Goal: Information Seeking & Learning: Learn about a topic

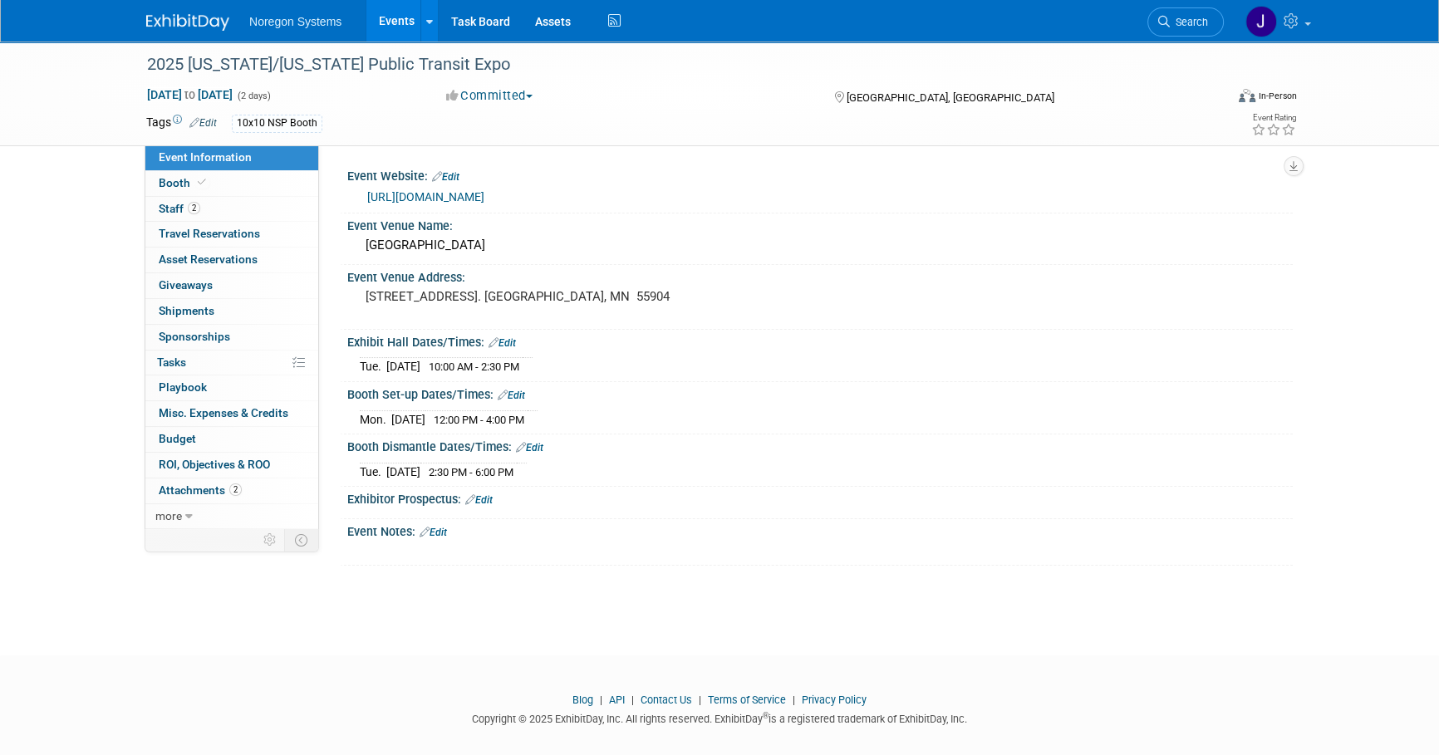
click at [194, 17] on img at bounding box center [187, 22] width 83 height 17
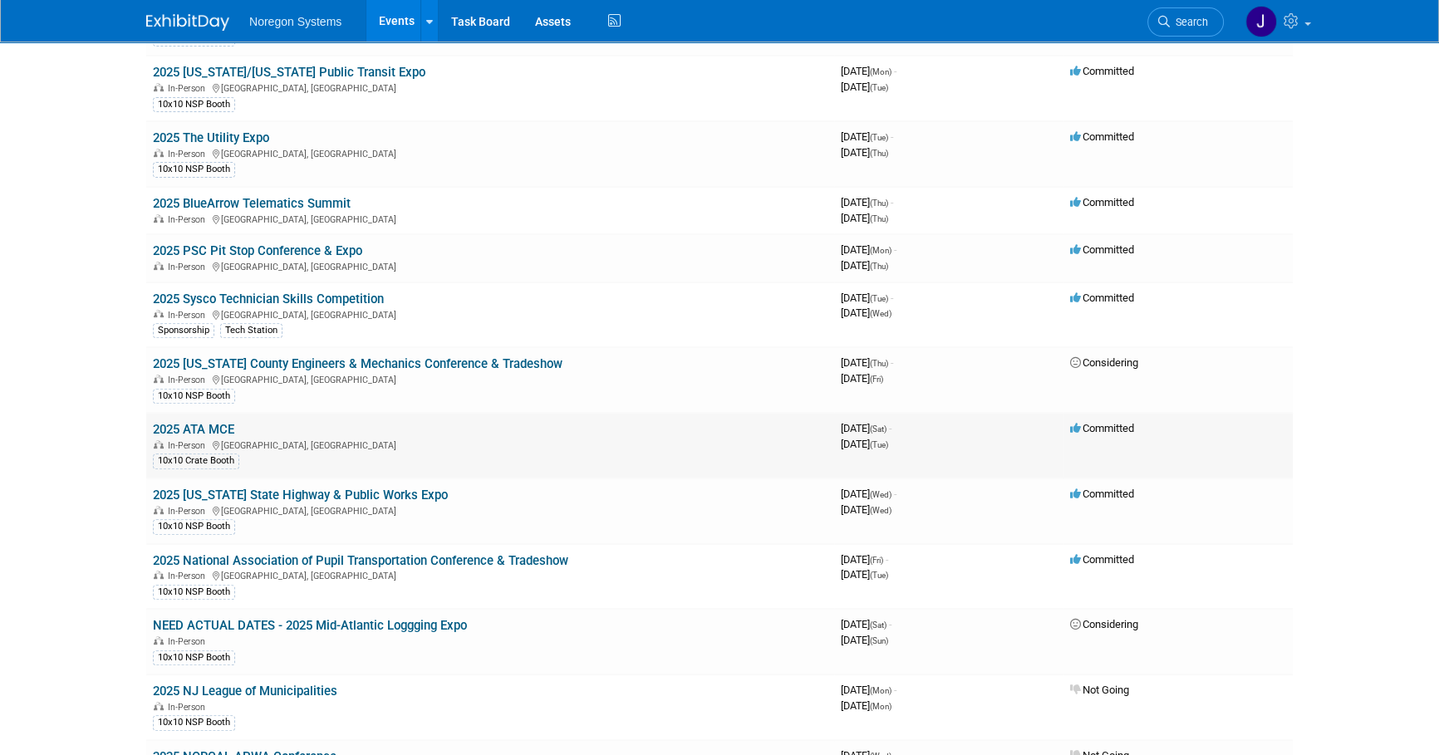
scroll to position [679, 0]
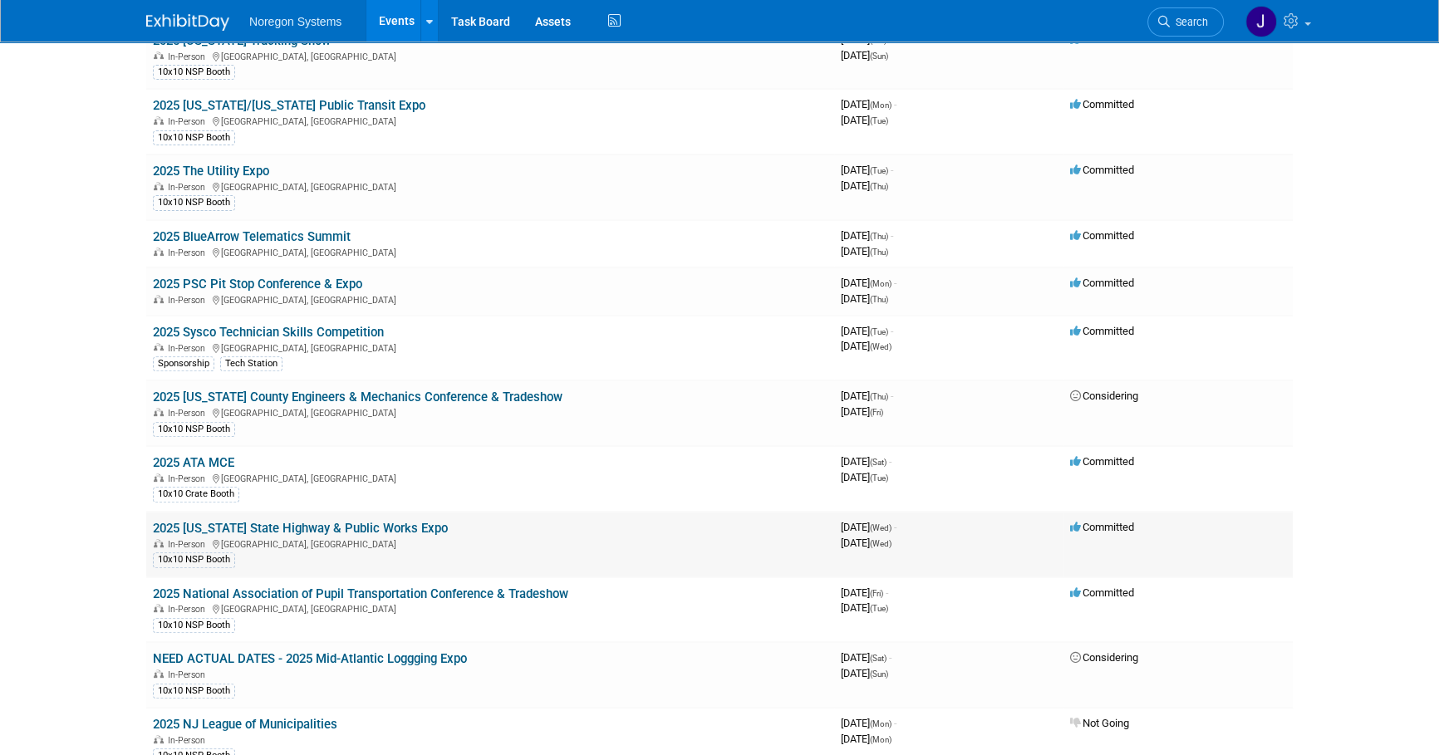
click at [307, 522] on link "2025 [US_STATE] State Highway & Public Works Expo" at bounding box center [300, 528] width 295 height 15
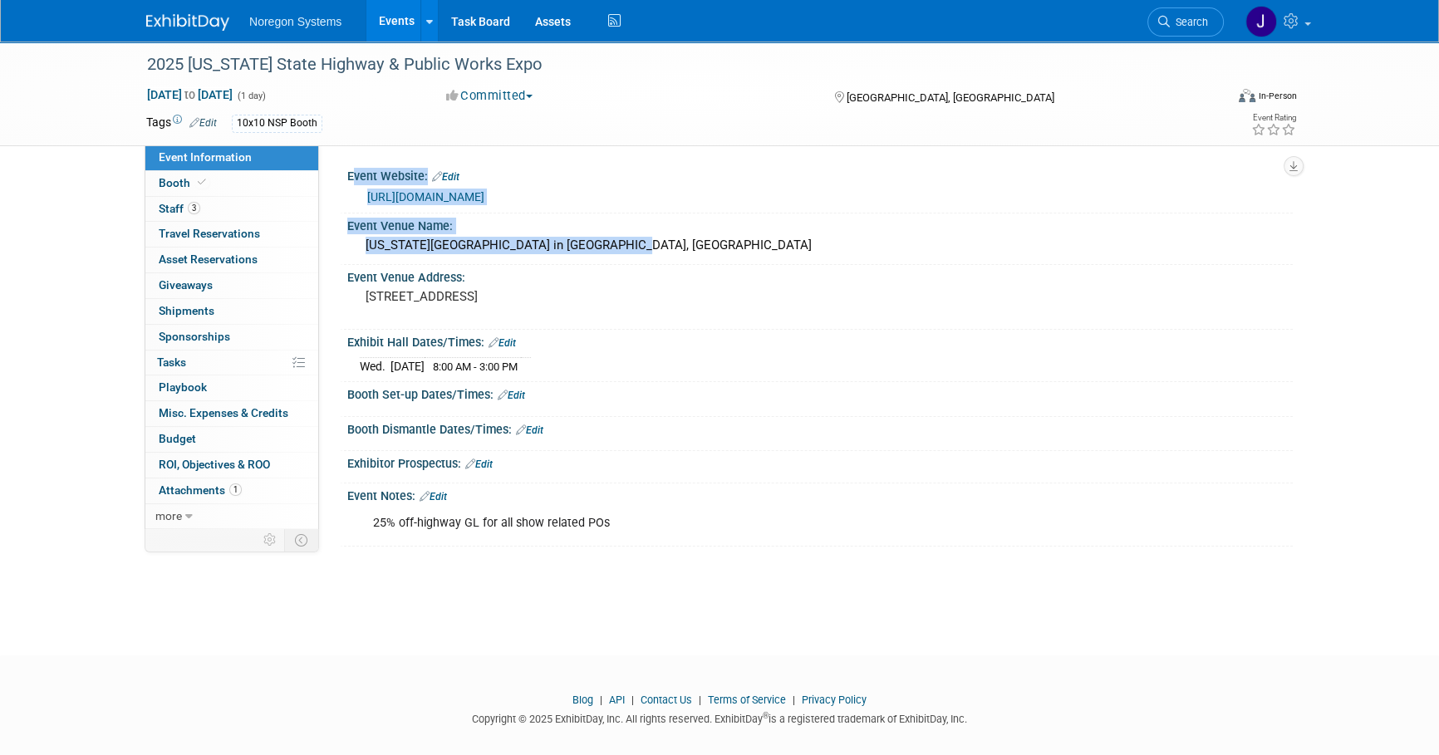
drag, startPoint x: 628, startPoint y: 245, endPoint x: 332, endPoint y: 247, distance: 295.7
click at [332, 247] on div "Event Website: Edit [URL][DOMAIN_NAME] Event Venue Name: [US_STATE][GEOGRAPHIC_…" at bounding box center [805, 336] width 973 height 383
click at [684, 238] on div "New York State Fairgrounds in Syracuse, NY" at bounding box center [820, 246] width 920 height 26
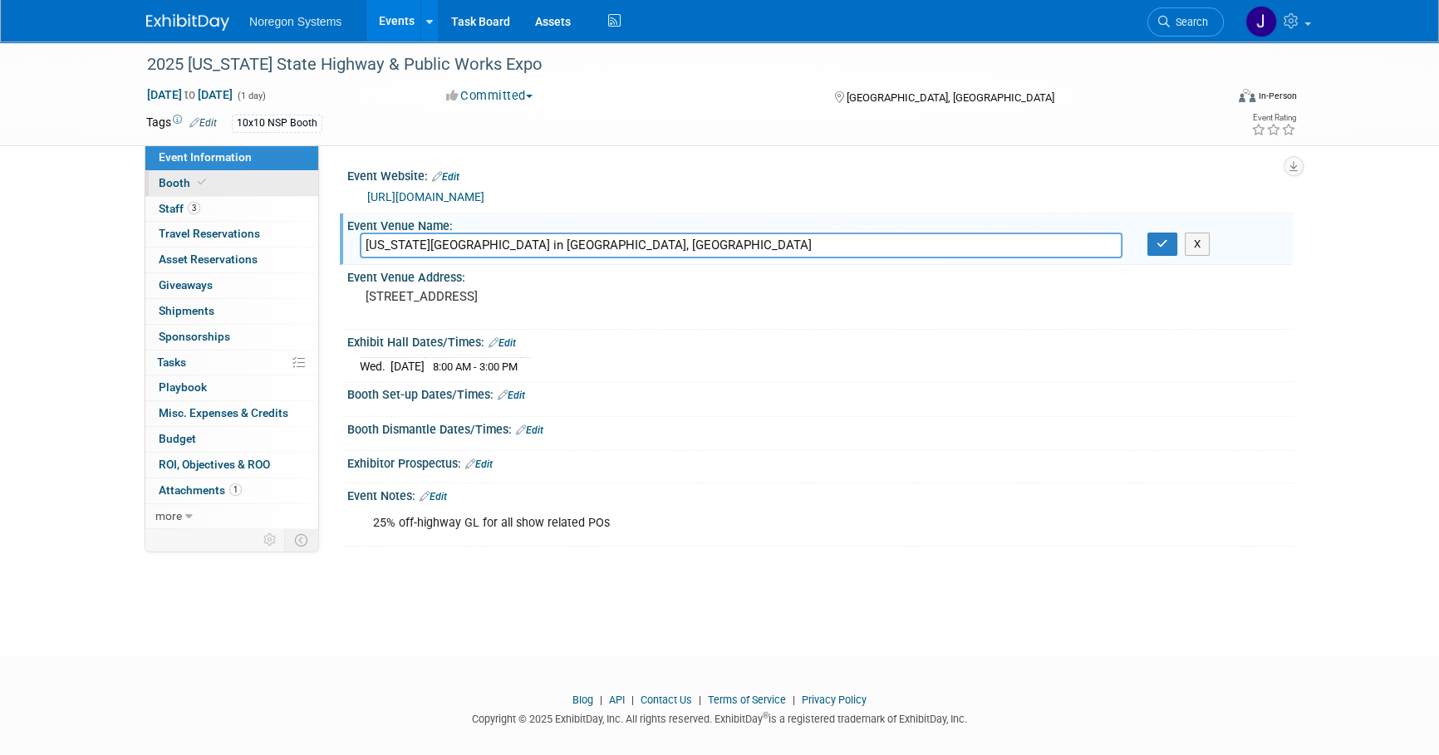
click at [215, 179] on link "Booth" at bounding box center [231, 183] width 173 height 25
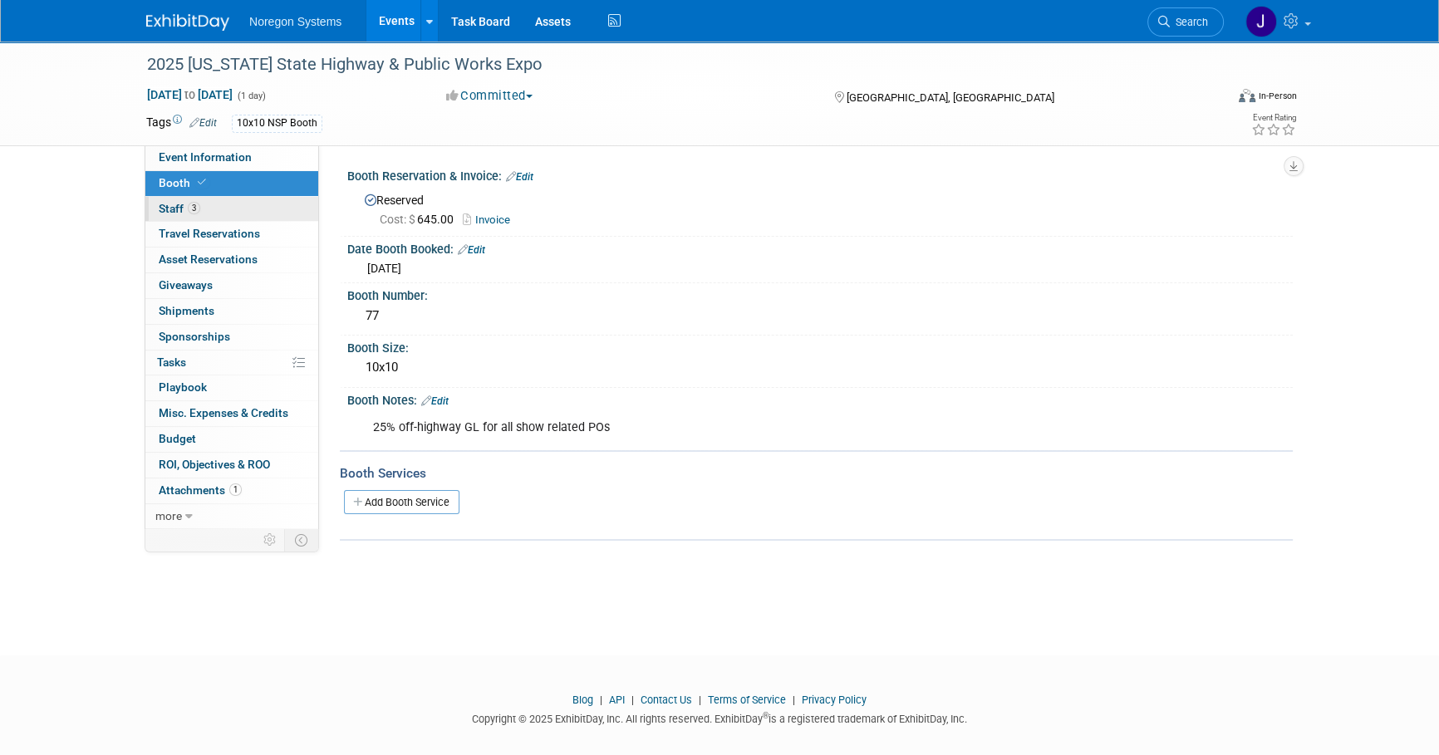
click at [228, 212] on link "3 Staff 3" at bounding box center [231, 209] width 173 height 25
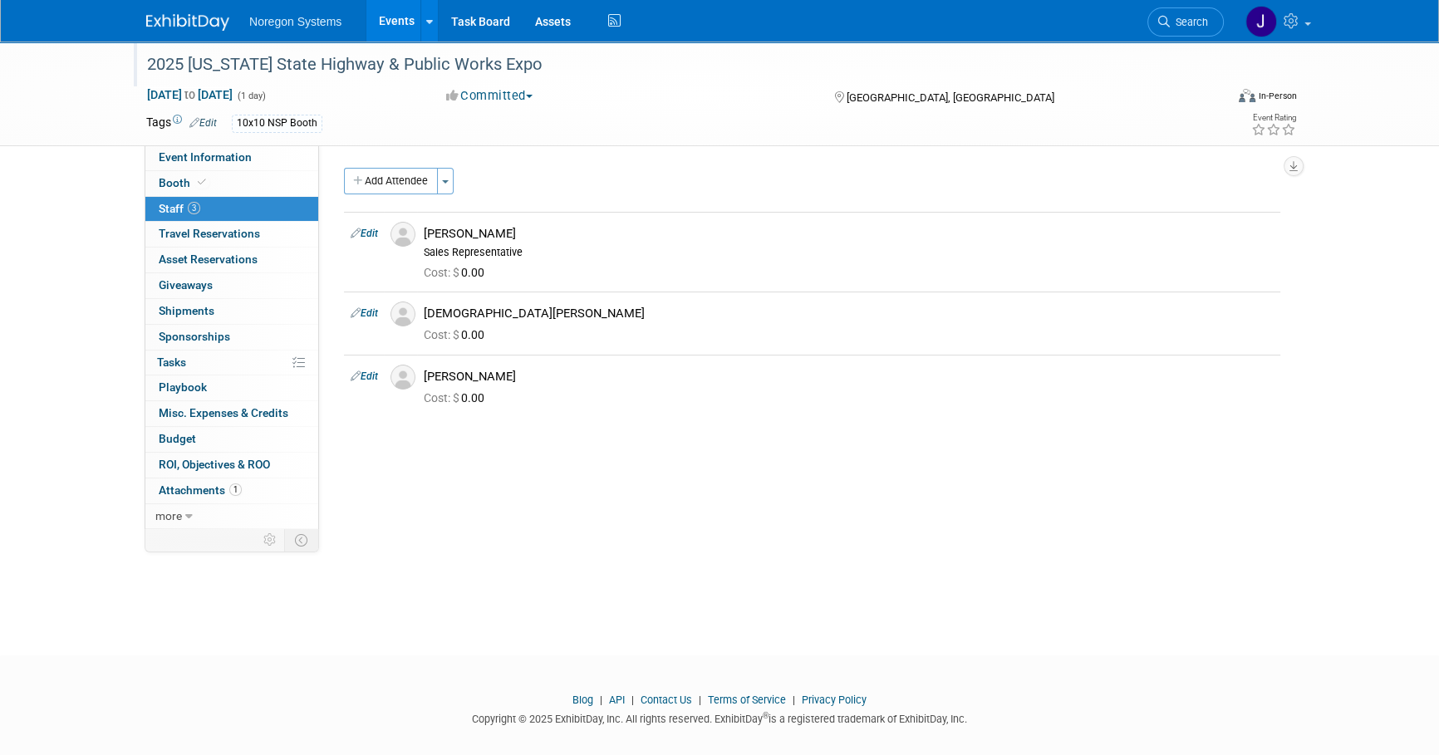
click at [534, 65] on div "2025 [US_STATE] State Highway & Public Works Expo" at bounding box center [669, 65] width 1057 height 30
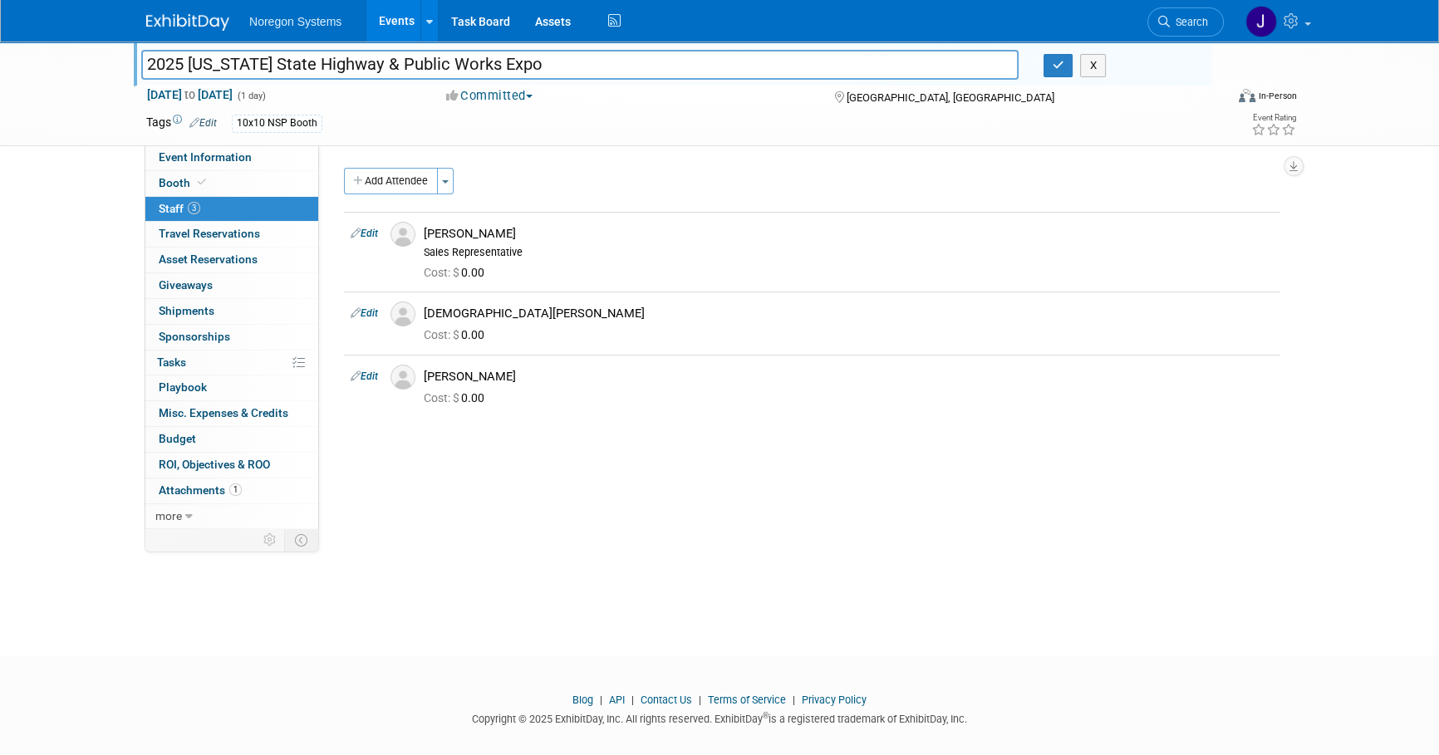
drag, startPoint x: 534, startPoint y: 65, endPoint x: 0, endPoint y: 91, distance: 534.7
click at [0, 91] on div "2025 New York State Highway & Public Works Expo 2025 New York State Highway & P…" at bounding box center [719, 94] width 1439 height 105
click at [1098, 71] on button "X" at bounding box center [1093, 65] width 26 height 23
